Goal: Use online tool/utility: Use online tool/utility

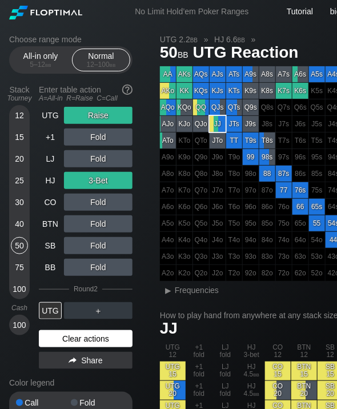
click at [81, 336] on div "Clear actions" at bounding box center [86, 338] width 94 height 17
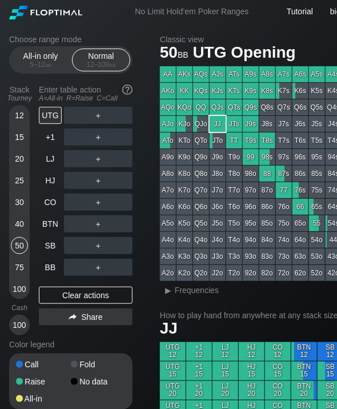
click at [80, 334] on div "UTG ＋ +1 ＋ LJ ＋ HJ ＋ CO ＋ BTN ＋ SB ＋ BB ＋ Clear actions Share" at bounding box center [86, 221] width 94 height 228
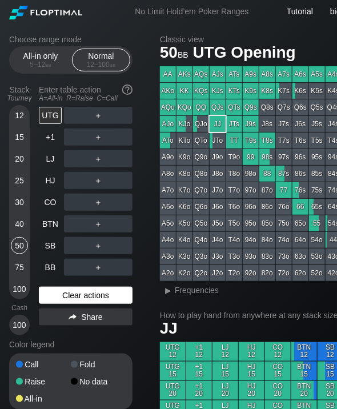
click at [82, 288] on div "Clear actions" at bounding box center [86, 294] width 94 height 17
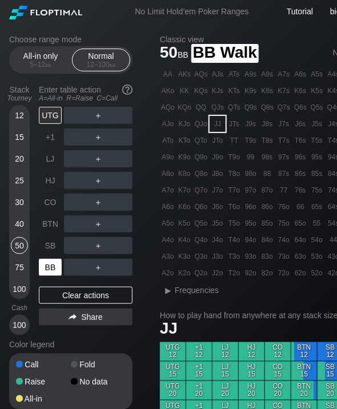
click at [41, 272] on div "BB" at bounding box center [50, 266] width 23 height 17
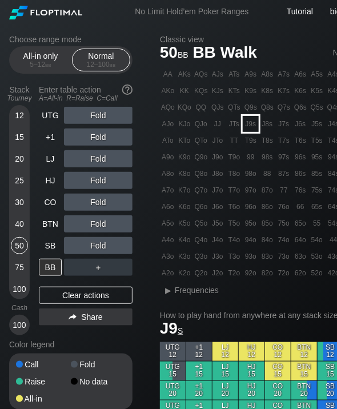
click at [251, 127] on div "J9s" at bounding box center [251, 124] width 16 height 16
click at [17, 180] on div "25" at bounding box center [19, 180] width 17 height 17
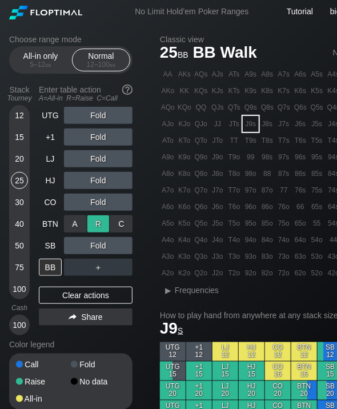
click at [102, 223] on div "R ✕" at bounding box center [98, 223] width 22 height 17
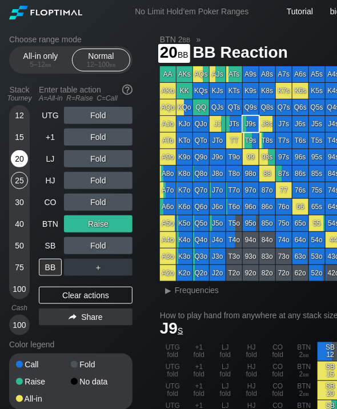
click at [16, 163] on div "20" at bounding box center [19, 158] width 17 height 17
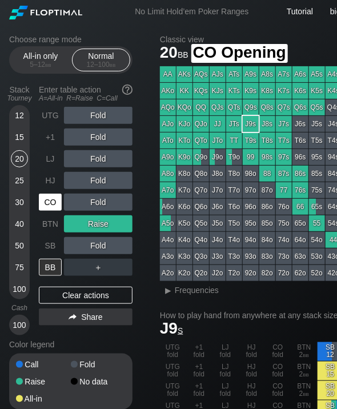
click at [51, 198] on div "CO" at bounding box center [50, 201] width 23 height 17
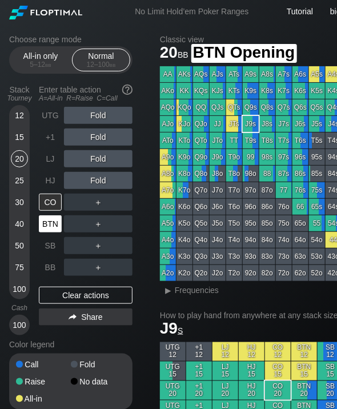
click at [46, 223] on div "BTN" at bounding box center [50, 223] width 23 height 17
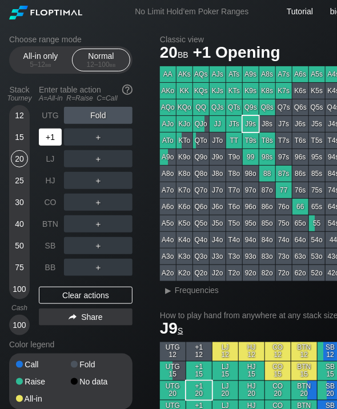
click at [51, 134] on div "+1" at bounding box center [50, 136] width 23 height 17
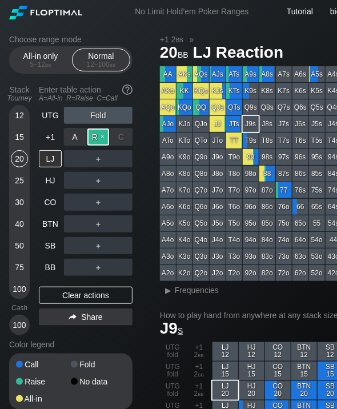
click at [96, 137] on div "R ✕" at bounding box center [98, 136] width 22 height 17
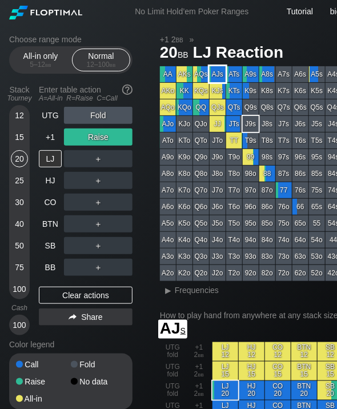
click at [221, 72] on div "AJs" at bounding box center [217, 74] width 16 height 16
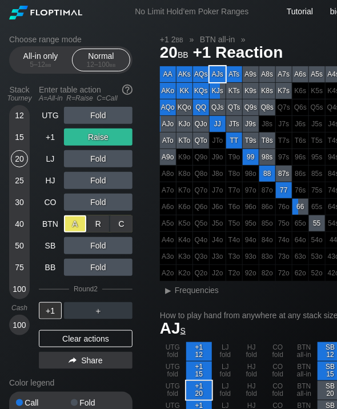
click at [75, 223] on div "A ✕" at bounding box center [75, 223] width 22 height 17
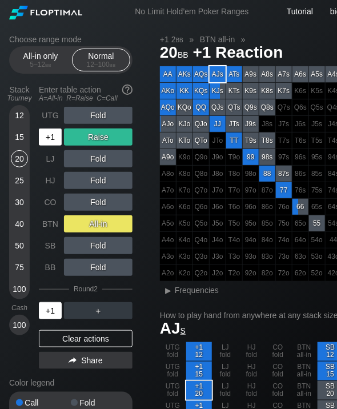
drag, startPoint x: 52, startPoint y: 319, endPoint x: -141, endPoint y: -46, distance: 413.3
click at [0, 0] on html "No Limit Hold’em Poker Ranges Tutorial bigeasyeric ▾ Choose range mode All-in o…" at bounding box center [168, 204] width 337 height 409
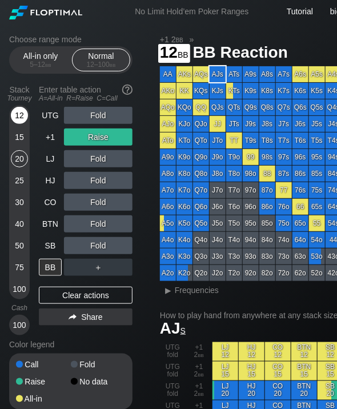
click at [18, 118] on div "12" at bounding box center [19, 115] width 17 height 17
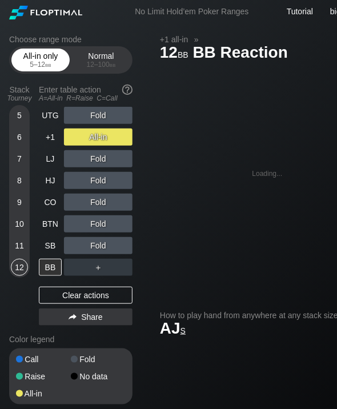
click at [32, 65] on div "5 – 12 bb" at bounding box center [41, 64] width 48 height 8
